Goal: Check status: Check status

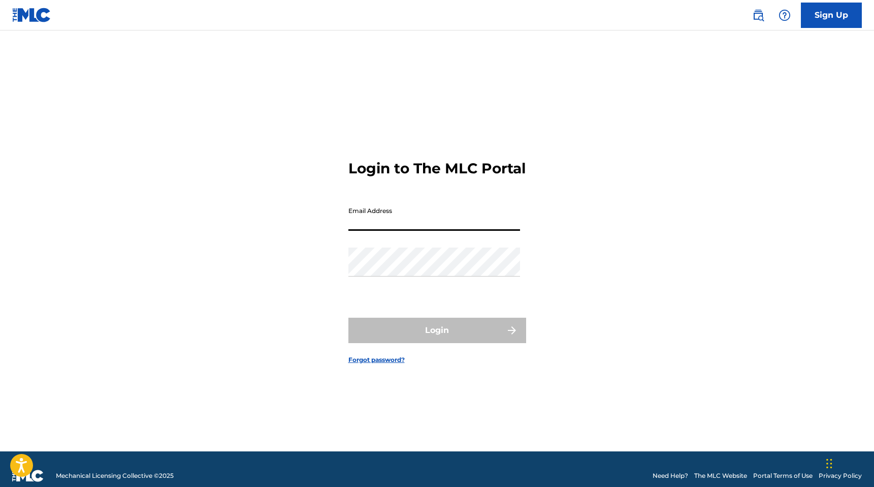
click at [449, 228] on input "Email Address" at bounding box center [435, 216] width 172 height 29
type input "[EMAIL_ADDRESS][DOMAIN_NAME]"
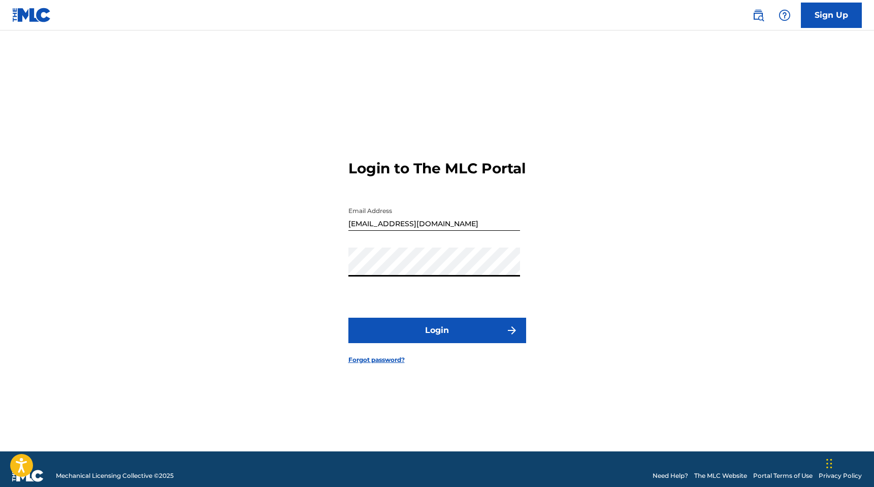
click at [418, 338] on button "Login" at bounding box center [438, 330] width 178 height 25
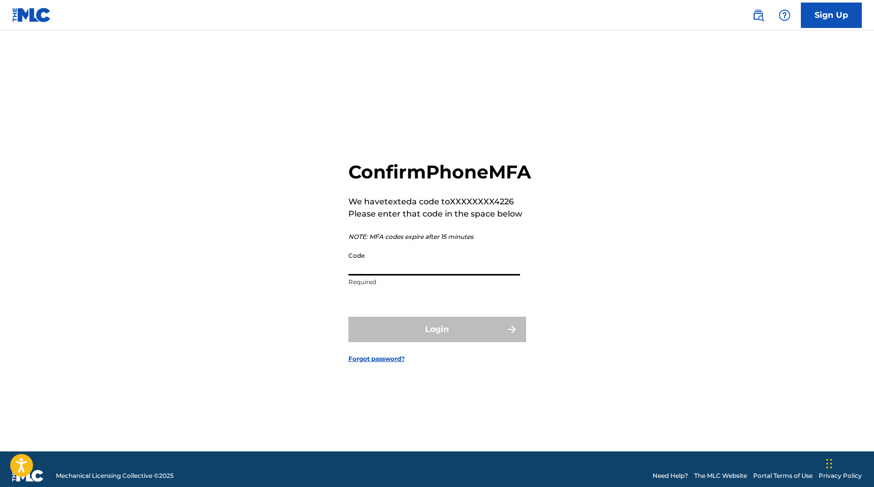
click at [404, 275] on input "Code" at bounding box center [435, 260] width 172 height 29
click at [405, 266] on input "Code" at bounding box center [435, 260] width 172 height 29
click at [377, 275] on input "Code" at bounding box center [435, 260] width 172 height 29
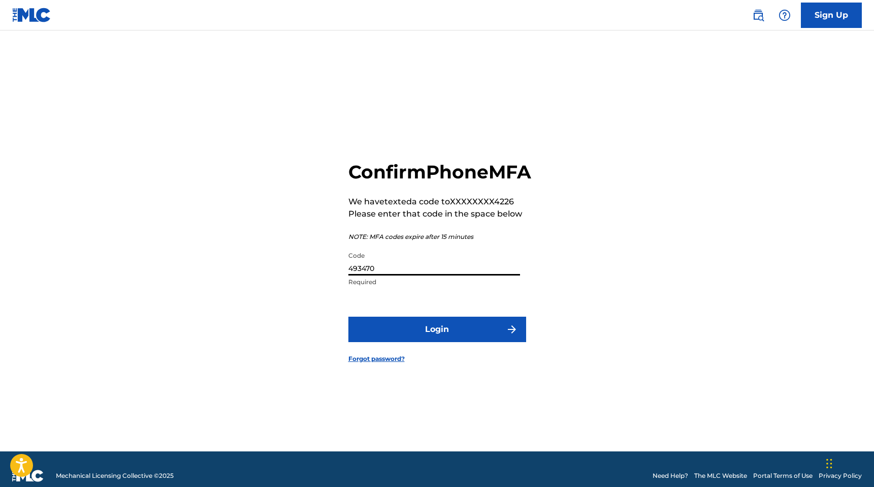
type input "493470"
click at [349, 317] on button "Login" at bounding box center [438, 329] width 178 height 25
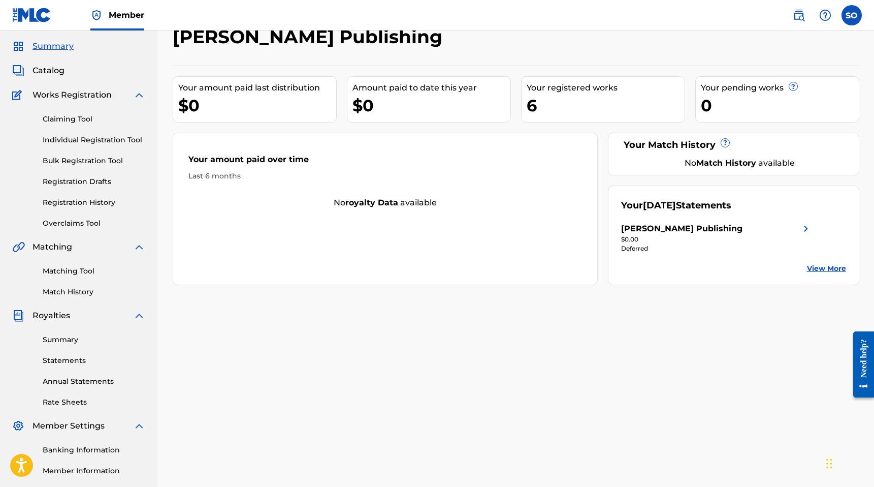
scroll to position [38, 0]
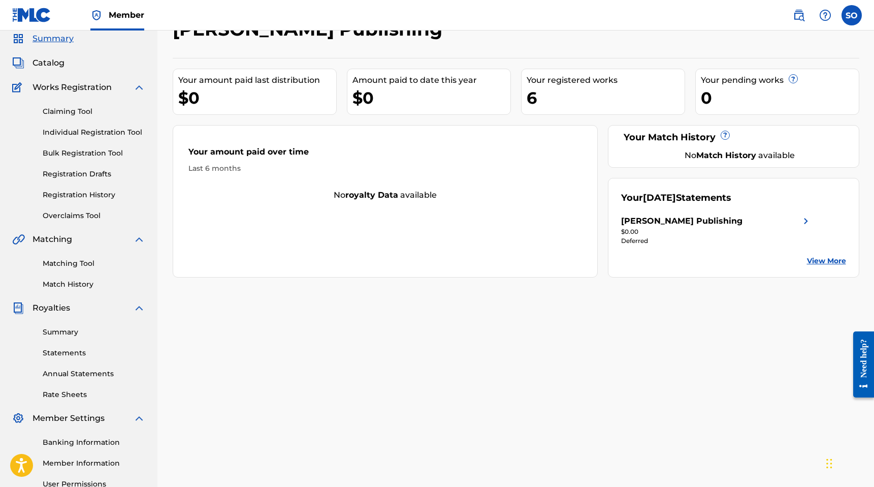
click at [67, 350] on link "Statements" at bounding box center [94, 353] width 103 height 11
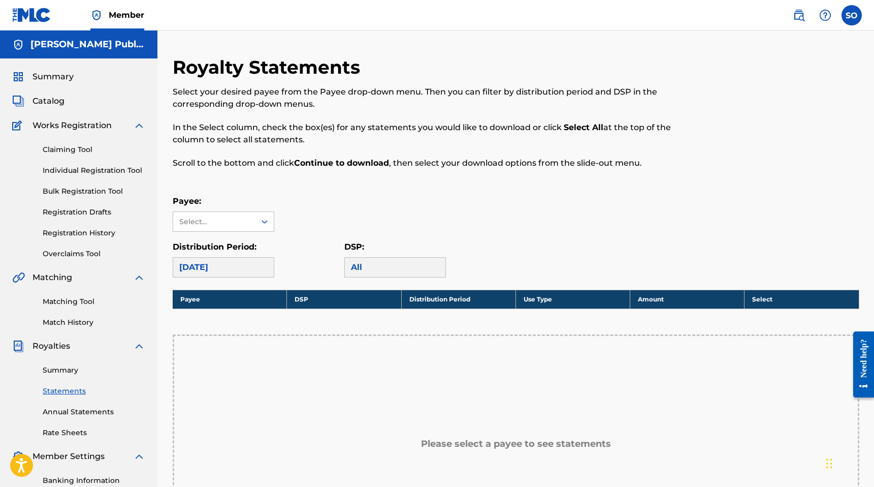
click at [62, 368] on link "Summary" at bounding box center [94, 370] width 103 height 11
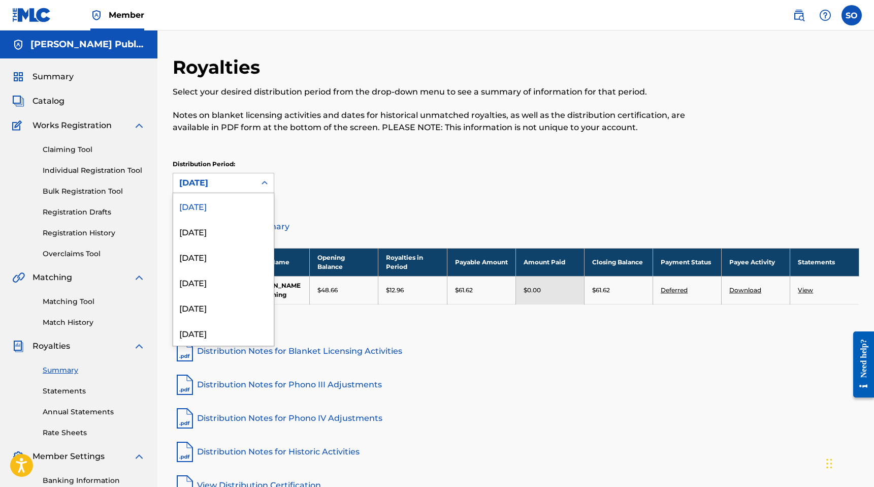
click at [251, 176] on div "[DATE]" at bounding box center [214, 182] width 82 height 19
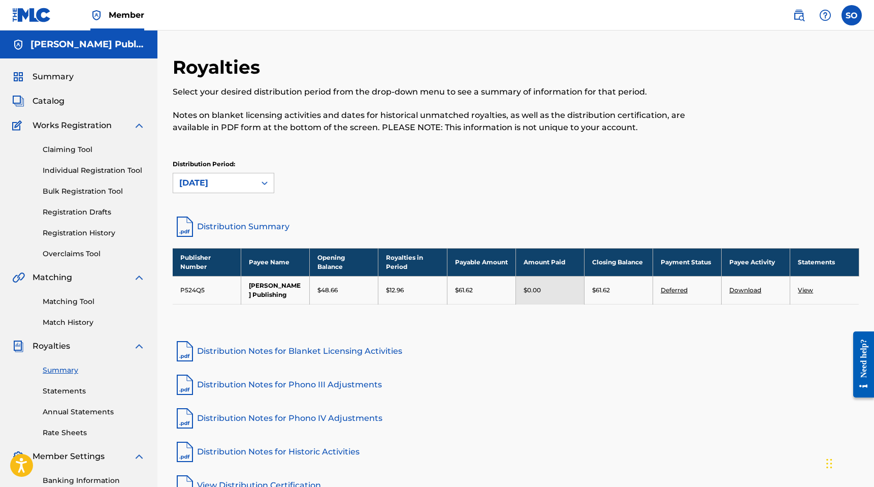
click at [383, 207] on div "Royalties Select your desired distribution period from the drop-down menu to se…" at bounding box center [516, 135] width 687 height 159
